Goal: Transaction & Acquisition: Purchase product/service

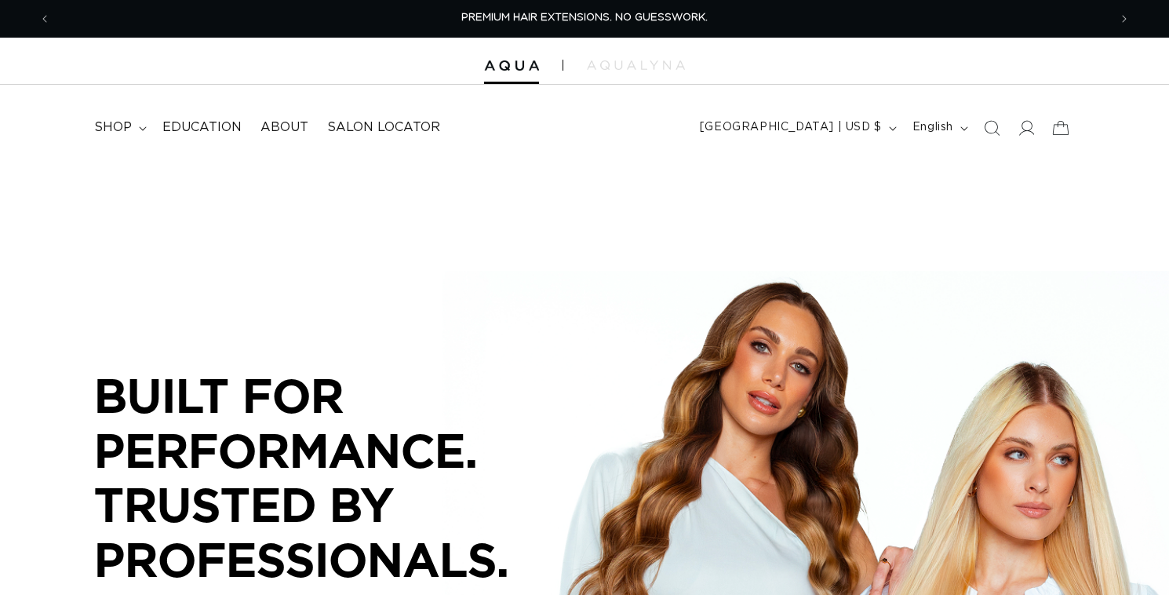
click at [984, 136] on icon "Search" at bounding box center [992, 128] width 16 height 16
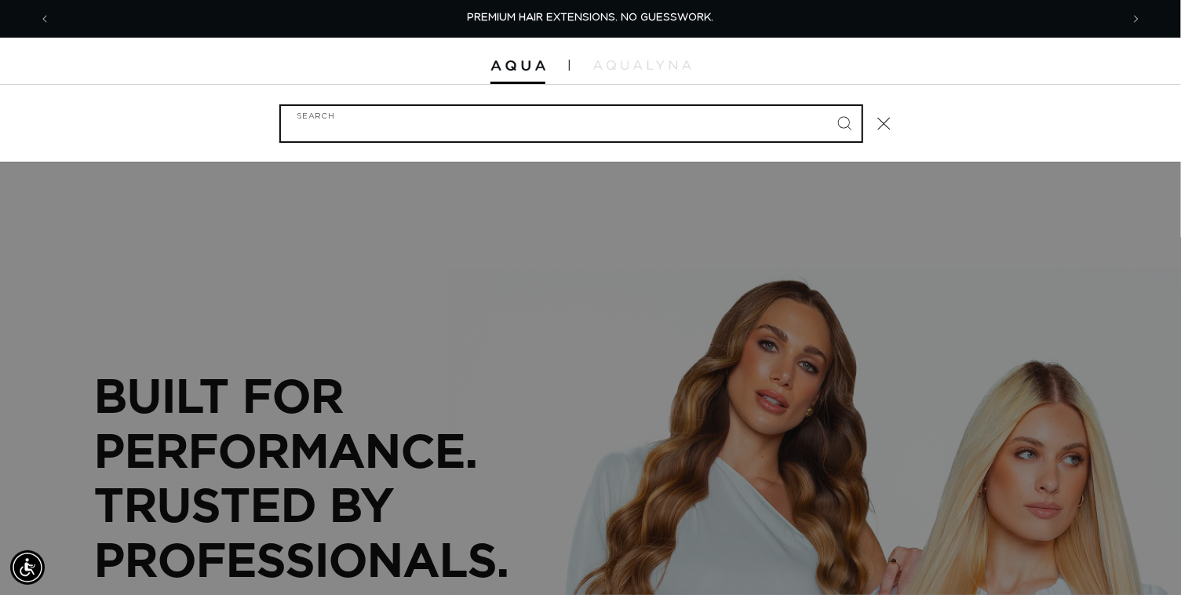
click at [381, 137] on input "Search" at bounding box center [571, 123] width 581 height 35
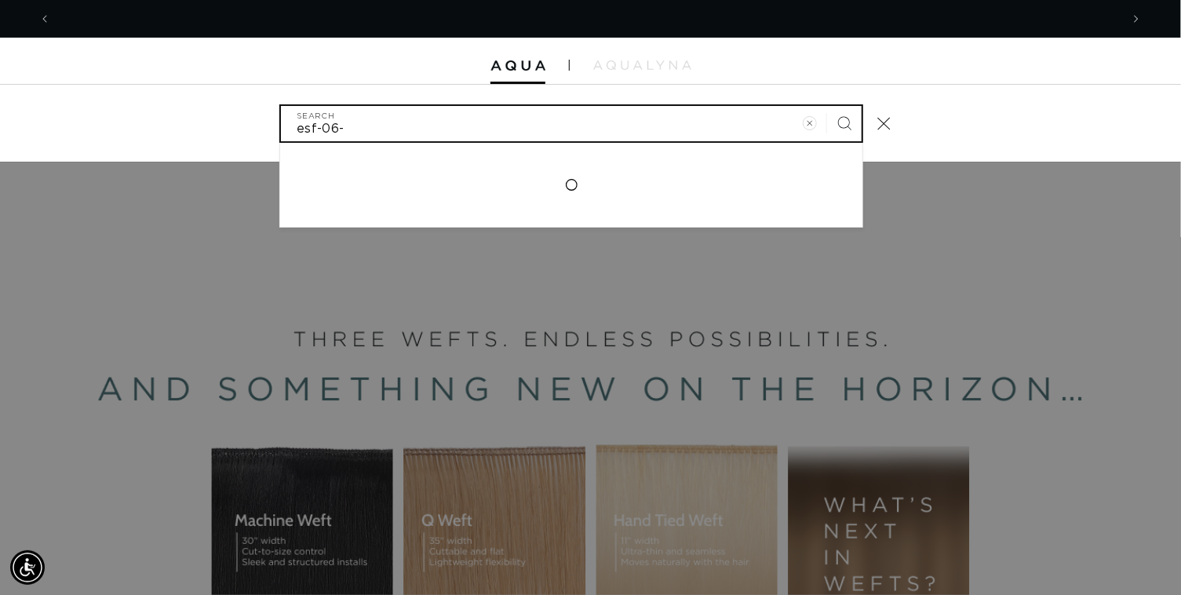
scroll to position [0, 2112]
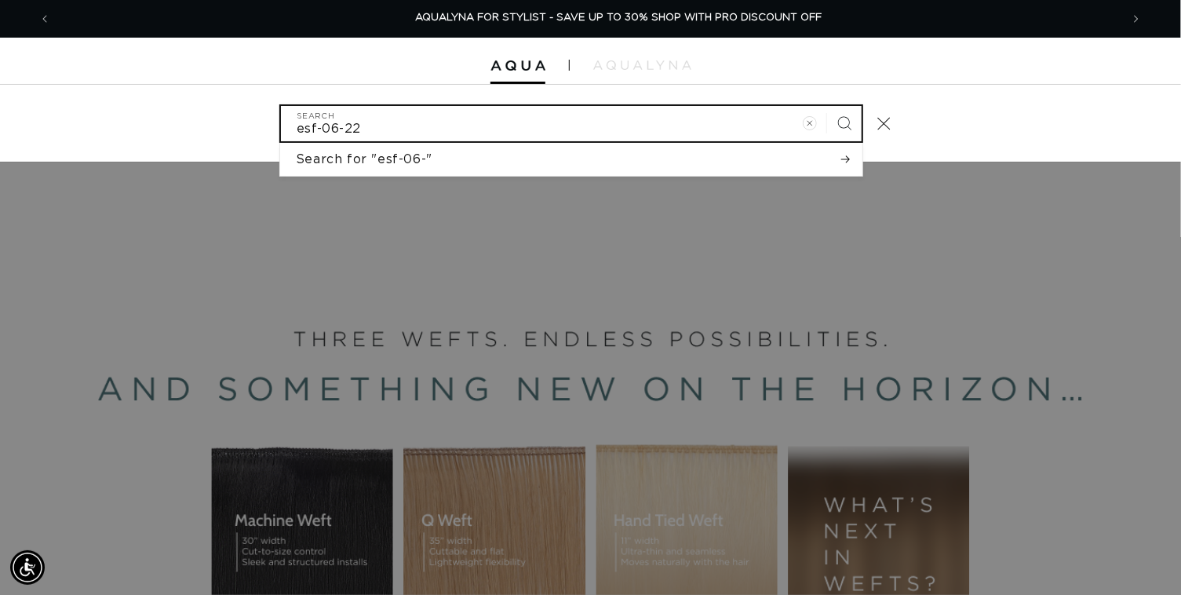
type input "esf-06-22"
click at [827, 106] on button "Search" at bounding box center [844, 123] width 35 height 35
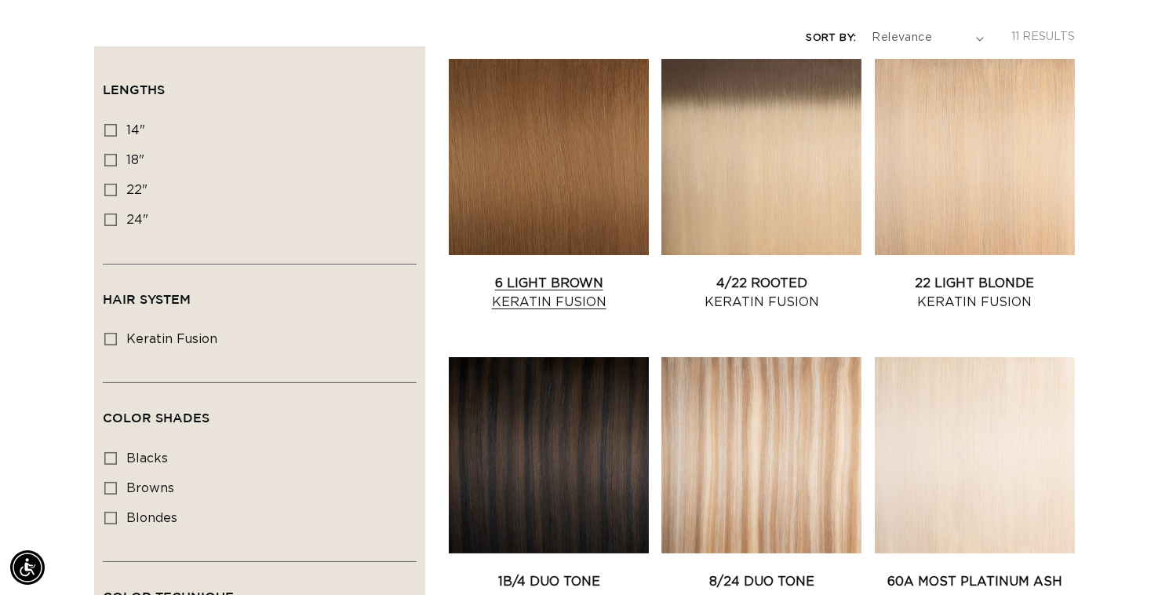
scroll to position [0, 1044]
click at [605, 274] on link "6 Light Brown Keratin Fusion" at bounding box center [549, 293] width 200 height 38
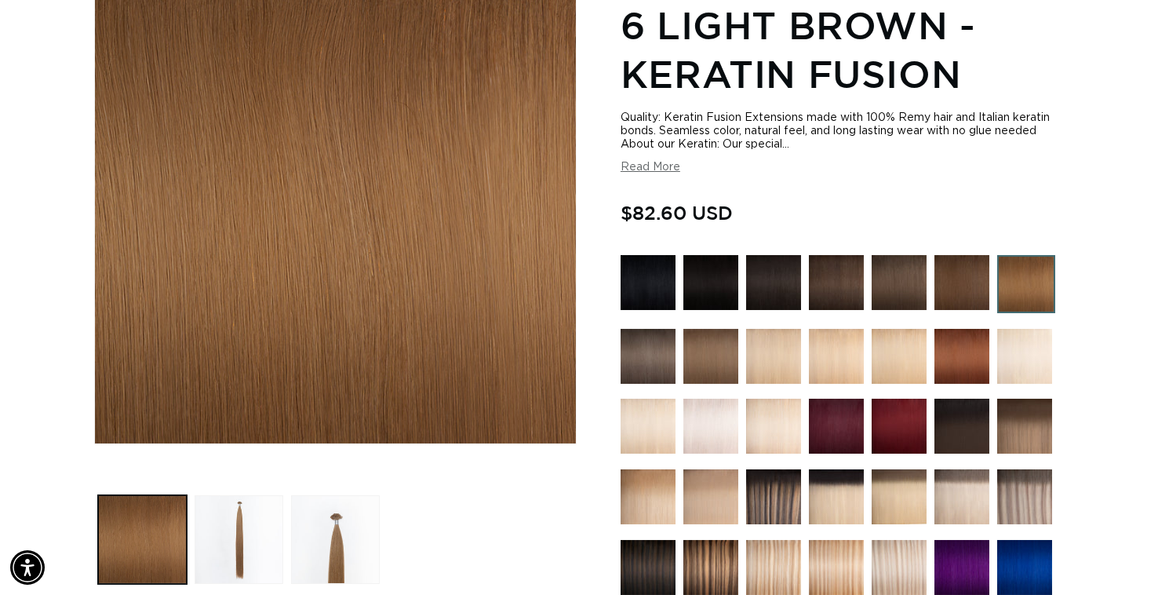
scroll to position [0, 2088]
click at [890, 310] on img at bounding box center [899, 282] width 55 height 55
